Goal: Task Accomplishment & Management: Manage account settings

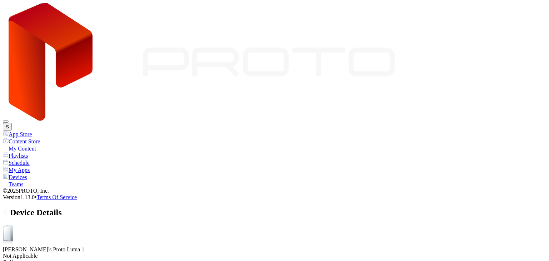
click at [6, 209] on icon at bounding box center [5, 212] width 3 height 6
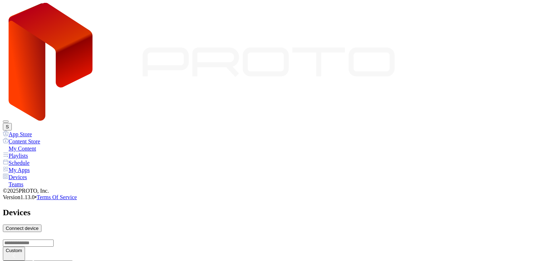
scroll to position [374, 0]
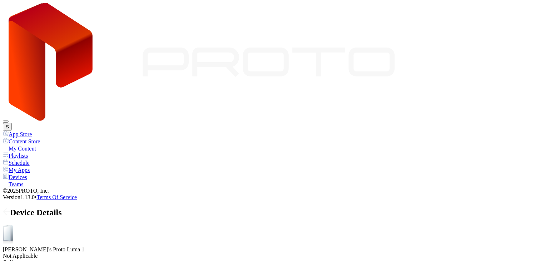
drag, startPoint x: 111, startPoint y: 146, endPoint x: 140, endPoint y: 144, distance: 29.0
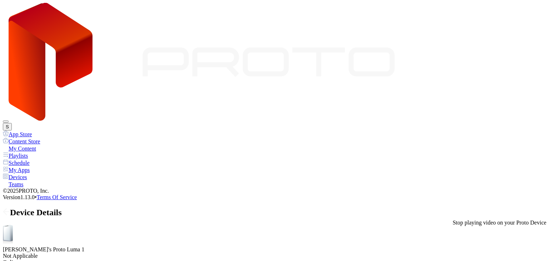
drag, startPoint x: 486, startPoint y: 141, endPoint x: 498, endPoint y: 72, distance: 70.0
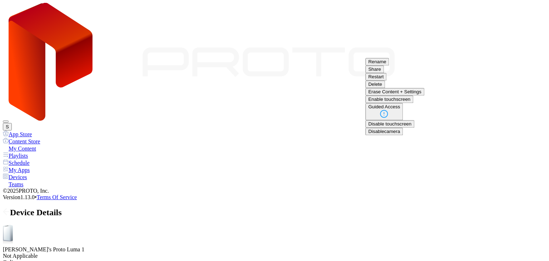
click at [387, 80] on button "Restart" at bounding box center [375, 77] width 21 height 8
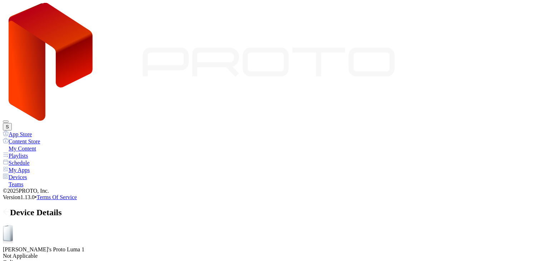
click at [6, 209] on icon at bounding box center [5, 212] width 3 height 6
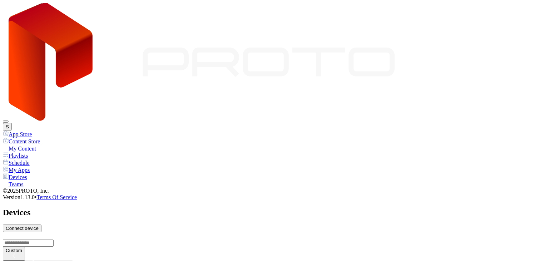
scroll to position [463, 0]
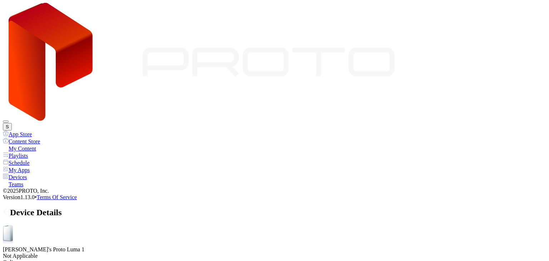
click at [10, 208] on icon at bounding box center [6, 211] width 7 height 7
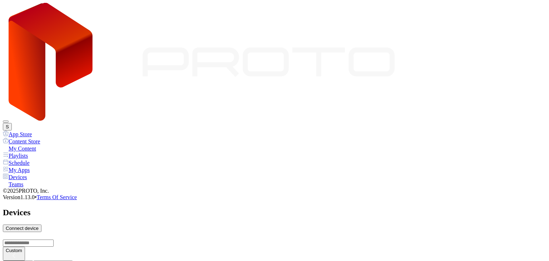
scroll to position [463, 0]
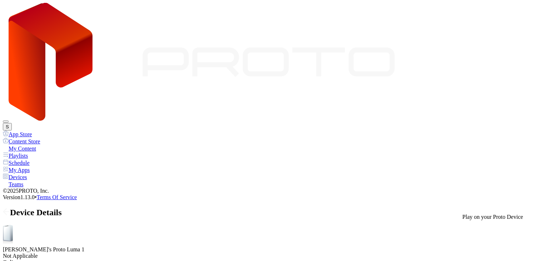
drag, startPoint x: 526, startPoint y: 232, endPoint x: 423, endPoint y: 151, distance: 131.9
drag, startPoint x: 178, startPoint y: 145, endPoint x: 112, endPoint y: 149, distance: 66.3
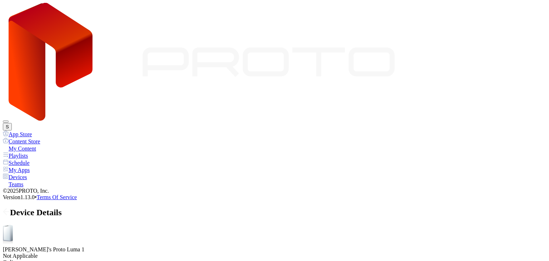
drag, startPoint x: 111, startPoint y: 146, endPoint x: 134, endPoint y: 144, distance: 23.6
drag, startPoint x: 134, startPoint y: 144, endPoint x: 109, endPoint y: 147, distance: 25.6
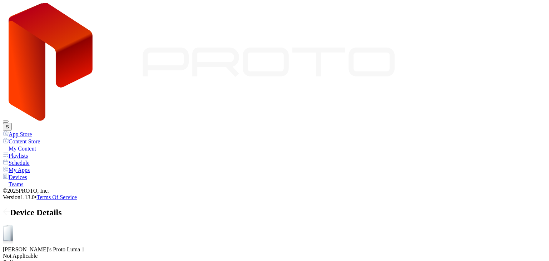
click at [10, 208] on icon at bounding box center [6, 211] width 7 height 7
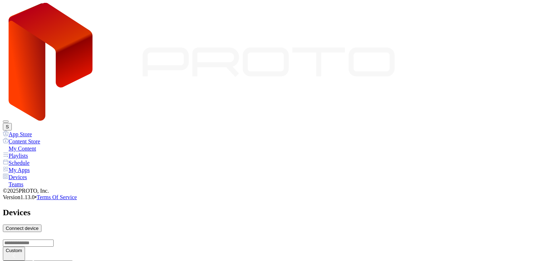
scroll to position [463, 0]
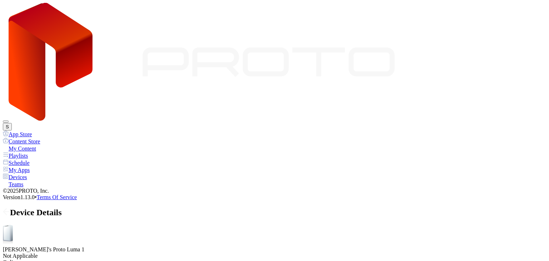
scroll to position [20, 0]
drag, startPoint x: 125, startPoint y: 146, endPoint x: 148, endPoint y: 147, distance: 23.2
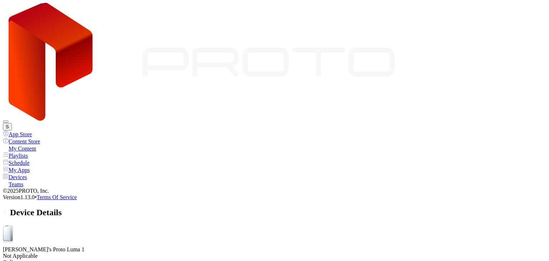
drag, startPoint x: 160, startPoint y: 146, endPoint x: 174, endPoint y: 145, distance: 14.4
drag, startPoint x: 174, startPoint y: 145, endPoint x: 158, endPoint y: 146, distance: 15.4
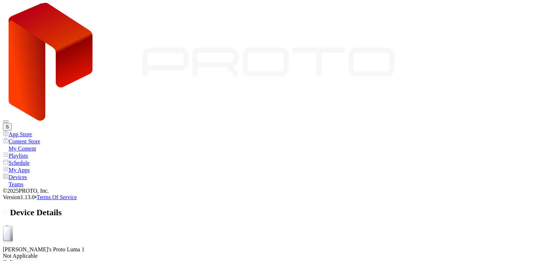
drag, startPoint x: 158, startPoint y: 146, endPoint x: 170, endPoint y: 144, distance: 11.2
drag, startPoint x: 166, startPoint y: 146, endPoint x: 140, endPoint y: 151, distance: 26.3
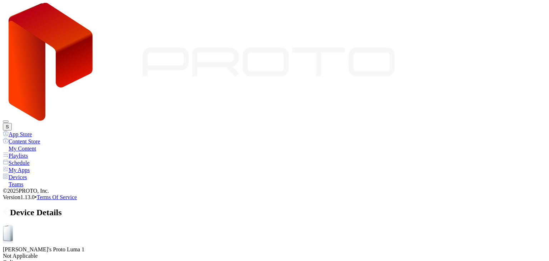
drag, startPoint x: 140, startPoint y: 148, endPoint x: 123, endPoint y: 151, distance: 17.4
drag, startPoint x: 123, startPoint y: 146, endPoint x: 167, endPoint y: 141, distance: 44.6
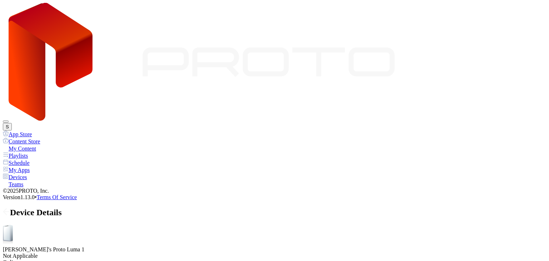
drag, startPoint x: 126, startPoint y: 146, endPoint x: 103, endPoint y: 147, distance: 23.3
drag, startPoint x: 103, startPoint y: 147, endPoint x: 112, endPoint y: 146, distance: 8.9
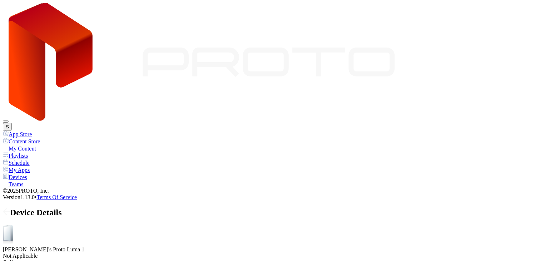
click at [15, 25] on div "S" at bounding box center [275, 67] width 544 height 128
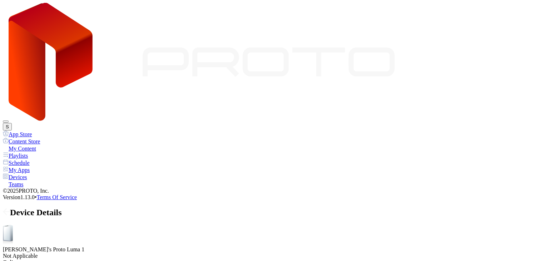
click at [10, 212] on icon at bounding box center [7, 212] width 6 height 0
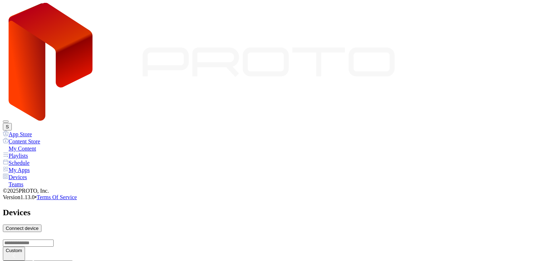
scroll to position [414, 0]
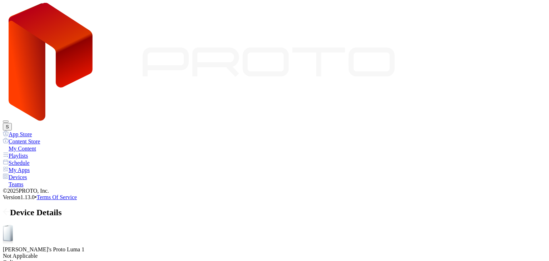
drag, startPoint x: 132, startPoint y: 144, endPoint x: 117, endPoint y: 147, distance: 15.4
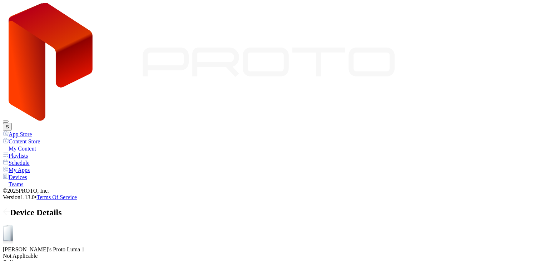
click at [523, 208] on div "Device Details" at bounding box center [275, 213] width 544 height 10
drag, startPoint x: 107, startPoint y: 146, endPoint x: 112, endPoint y: 146, distance: 5.4
drag, startPoint x: 118, startPoint y: 146, endPoint x: 114, endPoint y: 147, distance: 4.2
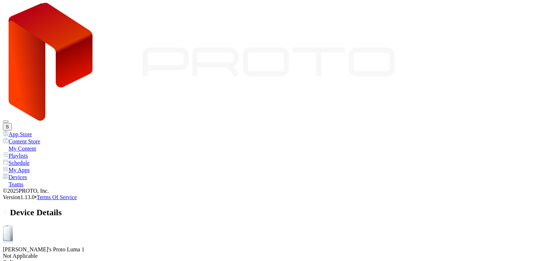
click at [6, 209] on icon at bounding box center [5, 212] width 3 height 6
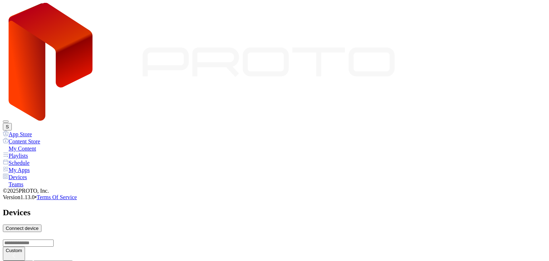
scroll to position [414, 0]
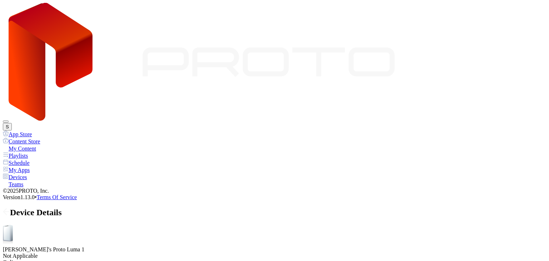
click at [10, 208] on icon at bounding box center [6, 211] width 7 height 7
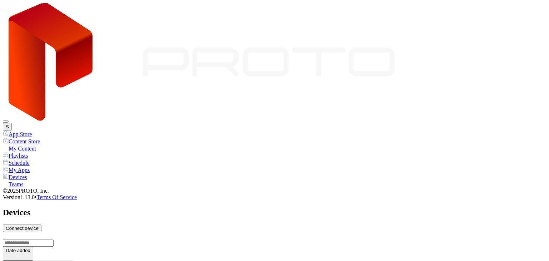
scroll to position [414, 0]
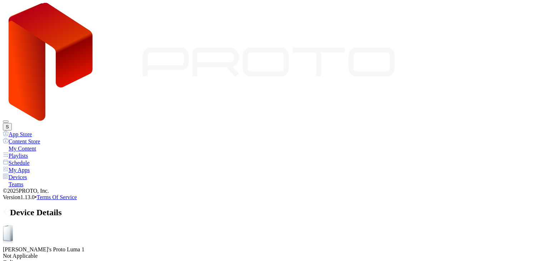
drag, startPoint x: 134, startPoint y: 146, endPoint x: 144, endPoint y: 147, distance: 10.1
drag, startPoint x: 144, startPoint y: 147, endPoint x: 388, endPoint y: 129, distance: 244.2
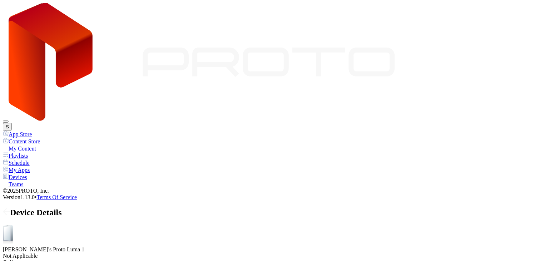
drag, startPoint x: 152, startPoint y: 146, endPoint x: 181, endPoint y: 150, distance: 28.6
drag, startPoint x: 181, startPoint y: 150, endPoint x: 151, endPoint y: 146, distance: 30.3
drag, startPoint x: 151, startPoint y: 146, endPoint x: 161, endPoint y: 148, distance: 10.5
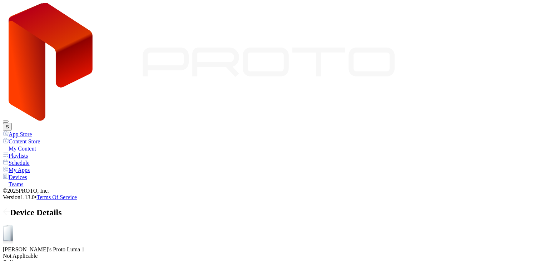
drag, startPoint x: 161, startPoint y: 148, endPoint x: 367, endPoint y: 141, distance: 206.5
drag, startPoint x: 107, startPoint y: 146, endPoint x: 194, endPoint y: 151, distance: 87.0
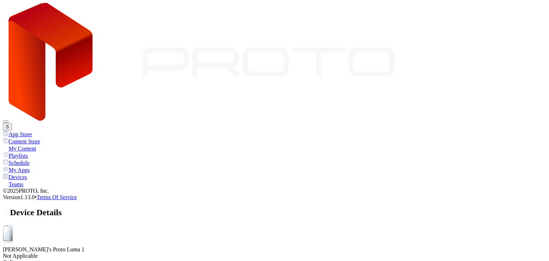
drag, startPoint x: 117, startPoint y: 145, endPoint x: 97, endPoint y: 145, distance: 20.0
drag, startPoint x: 99, startPoint y: 145, endPoint x: 232, endPoint y: 157, distance: 133.3
drag, startPoint x: 103, startPoint y: 146, endPoint x: 135, endPoint y: 149, distance: 32.3
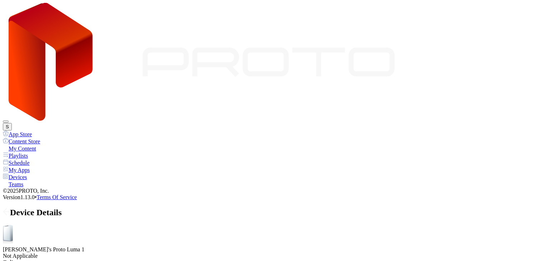
drag, startPoint x: 136, startPoint y: 146, endPoint x: 187, endPoint y: 154, distance: 52.2
drag, startPoint x: 114, startPoint y: 146, endPoint x: 186, endPoint y: 153, distance: 72.6
